Goal: Task Accomplishment & Management: Manage account settings

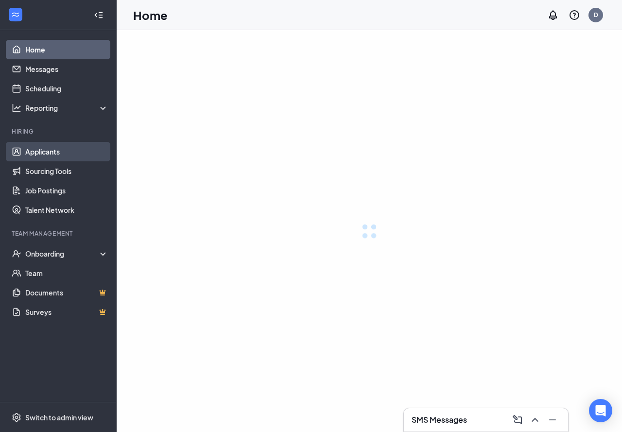
click at [51, 151] on link "Applicants" at bounding box center [66, 151] width 83 height 19
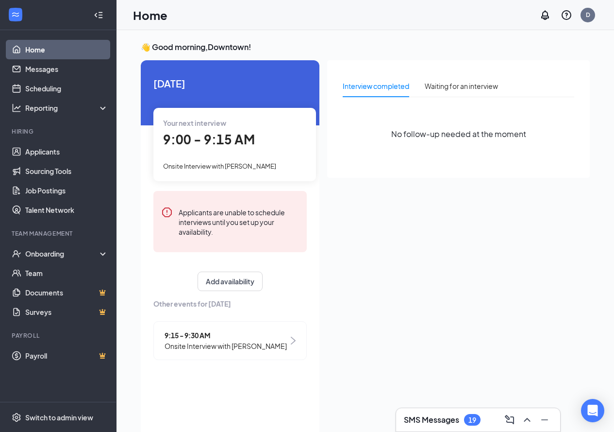
click at [235, 166] on span "Onsite Interview with [PERSON_NAME]" at bounding box center [219, 166] width 113 height 8
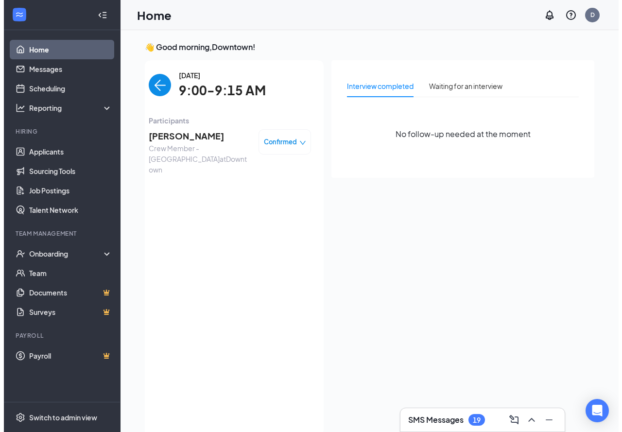
scroll to position [4, 0]
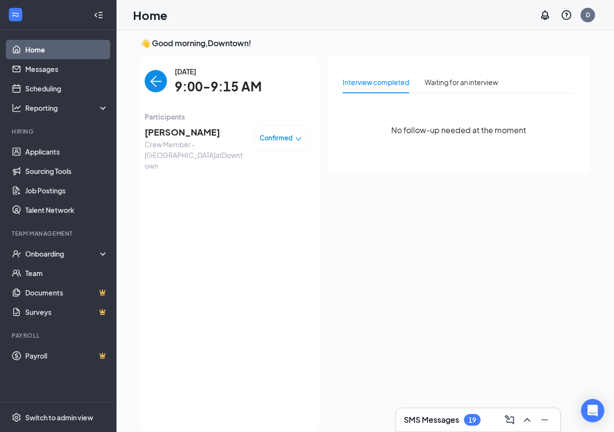
click at [181, 132] on span "[PERSON_NAME]" at bounding box center [196, 132] width 102 height 14
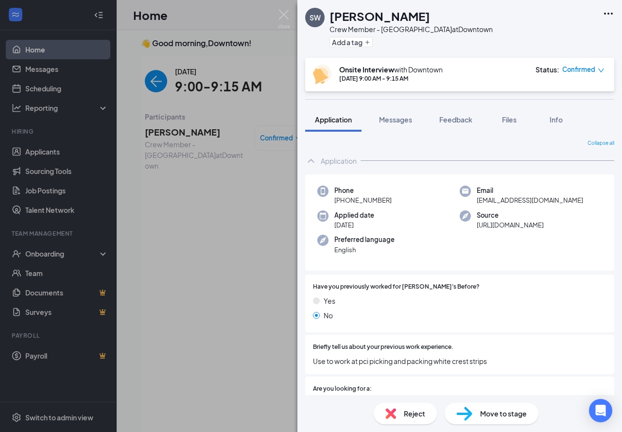
drag, startPoint x: 451, startPoint y: 276, endPoint x: 478, endPoint y: 17, distance: 260.4
click at [477, 17] on div "[PERSON_NAME]" at bounding box center [410, 16] width 163 height 17
click at [347, 16] on h1 "[PERSON_NAME]" at bounding box center [379, 16] width 101 height 17
click at [285, 15] on img at bounding box center [284, 19] width 12 height 19
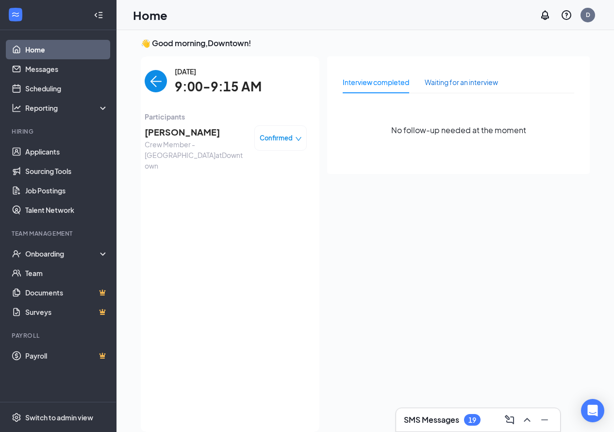
click at [449, 85] on div "Waiting for an interview" at bounding box center [461, 82] width 73 height 11
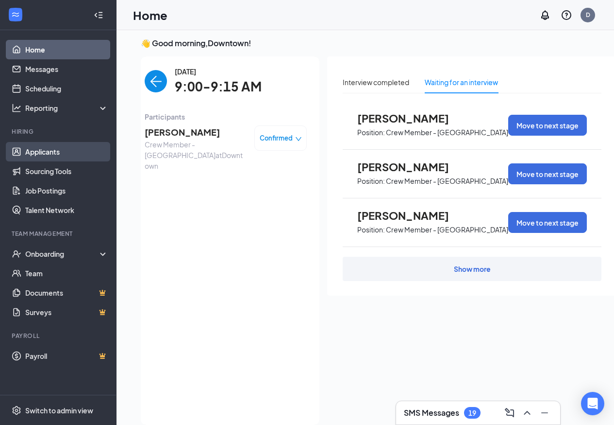
click at [38, 150] on link "Applicants" at bounding box center [66, 151] width 83 height 19
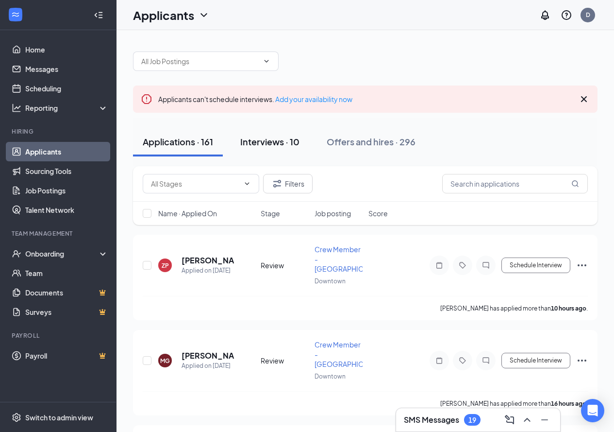
click at [271, 144] on div "Interviews · 10" at bounding box center [269, 142] width 59 height 12
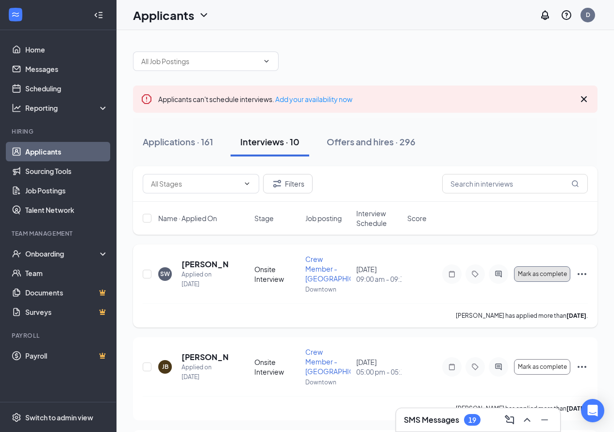
click at [534, 277] on span "Mark as complete" at bounding box center [542, 274] width 49 height 7
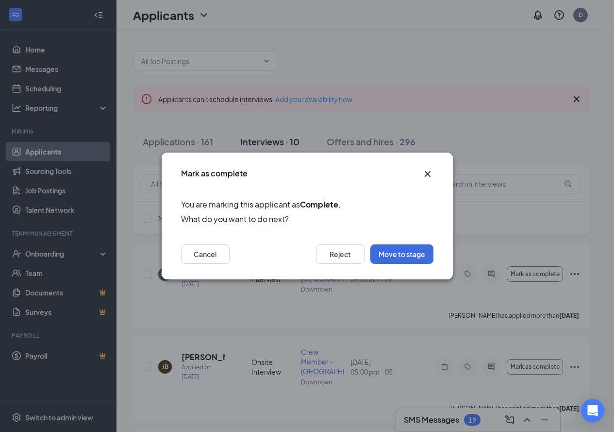
click at [426, 176] on icon "Cross" at bounding box center [428, 174] width 6 height 6
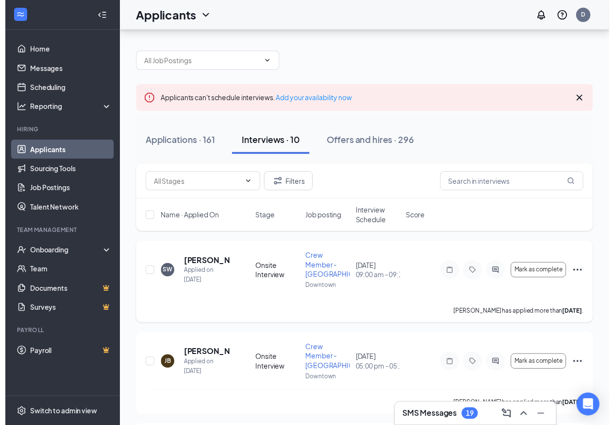
scroll to position [97, 0]
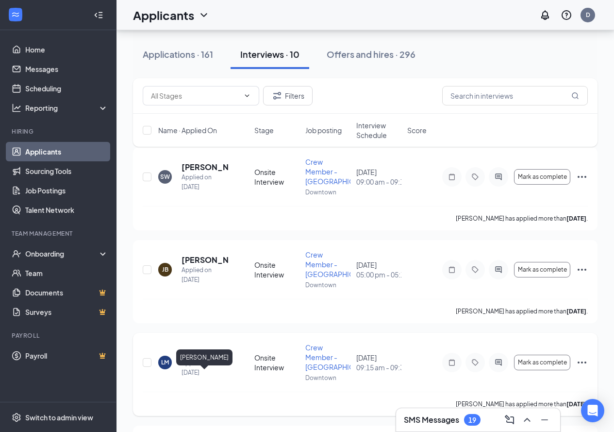
click at [198, 358] on h5 "[PERSON_NAME]" at bounding box center [205, 352] width 47 height 11
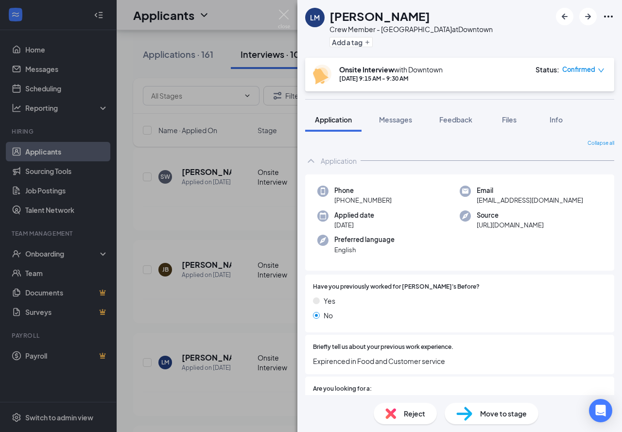
drag, startPoint x: 459, startPoint y: 193, endPoint x: 416, endPoint y: 224, distance: 53.2
click at [282, 13] on img at bounding box center [284, 19] width 12 height 19
